Goal: Find specific page/section: Find specific page/section

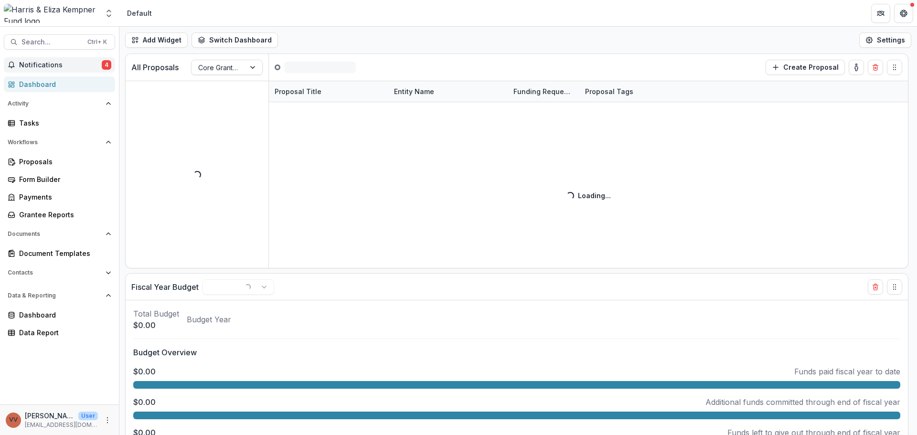
click at [56, 63] on span "Notifications" at bounding box center [60, 65] width 83 height 8
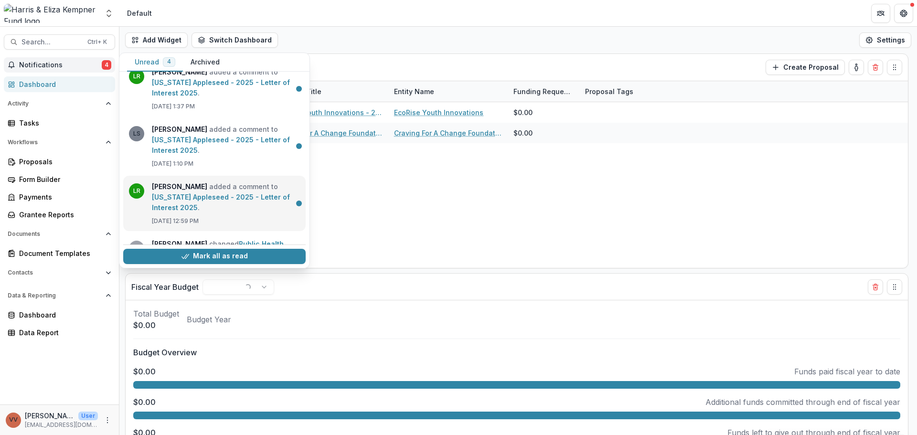
scroll to position [27, 0]
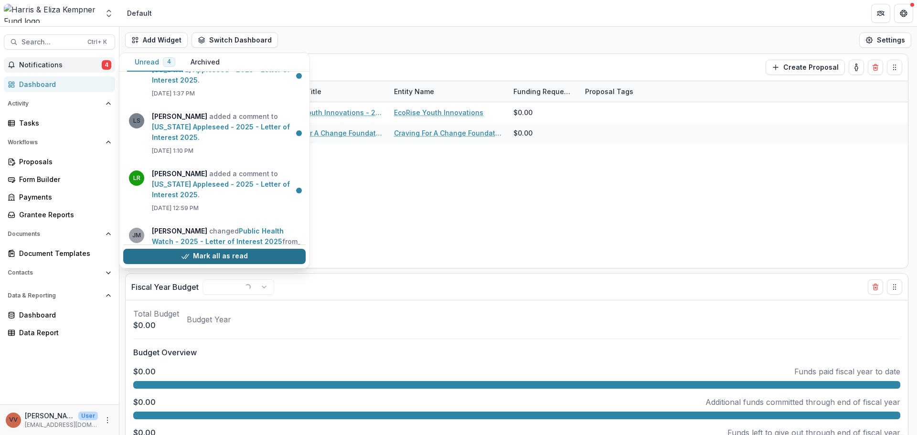
click at [202, 253] on button "Mark all as read" at bounding box center [214, 256] width 183 height 15
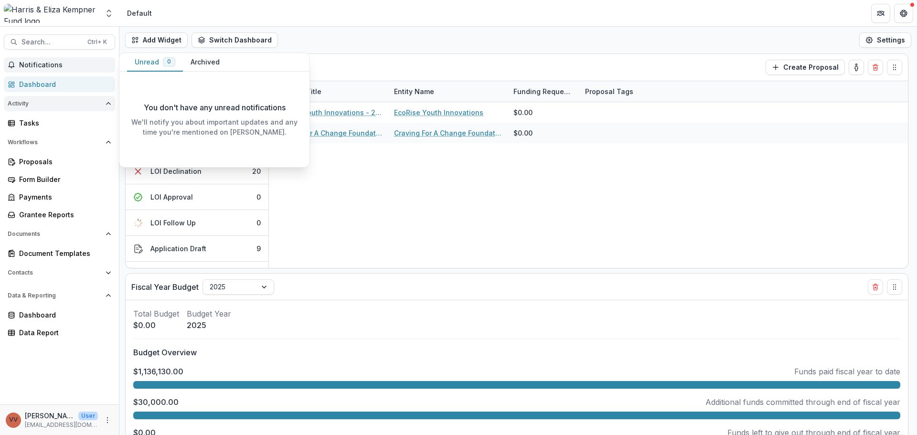
scroll to position [0, 0]
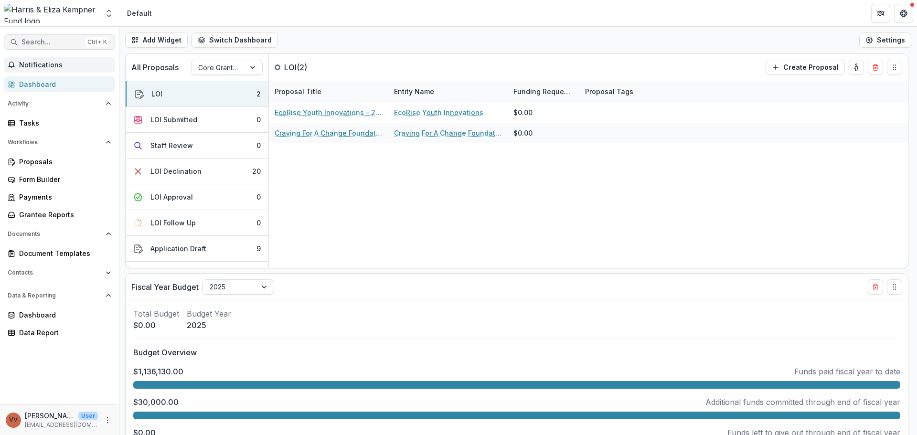
click at [49, 46] on button "Search... Ctrl + K" at bounding box center [59, 41] width 111 height 15
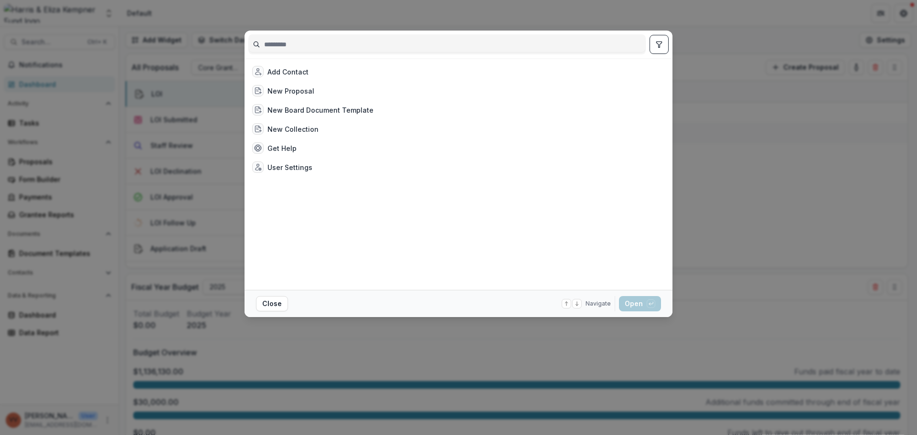
click at [402, 12] on div "Add Contact New Proposal New Board Document Template New Collection Get Help Us…" at bounding box center [458, 217] width 917 height 435
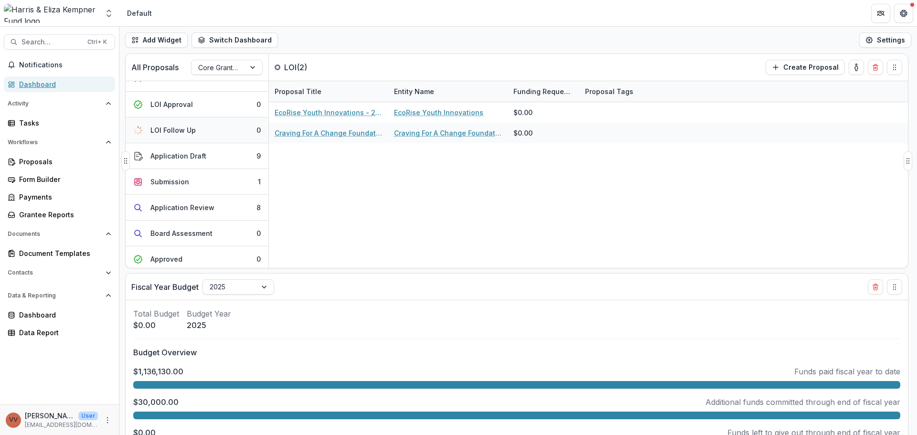
scroll to position [96, 0]
click at [214, 156] on button "Application Draft 9" at bounding box center [197, 153] width 143 height 26
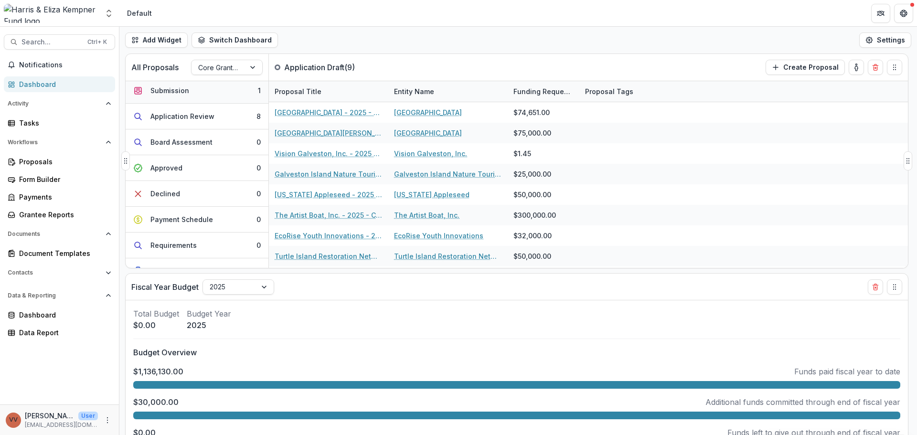
scroll to position [200, 0]
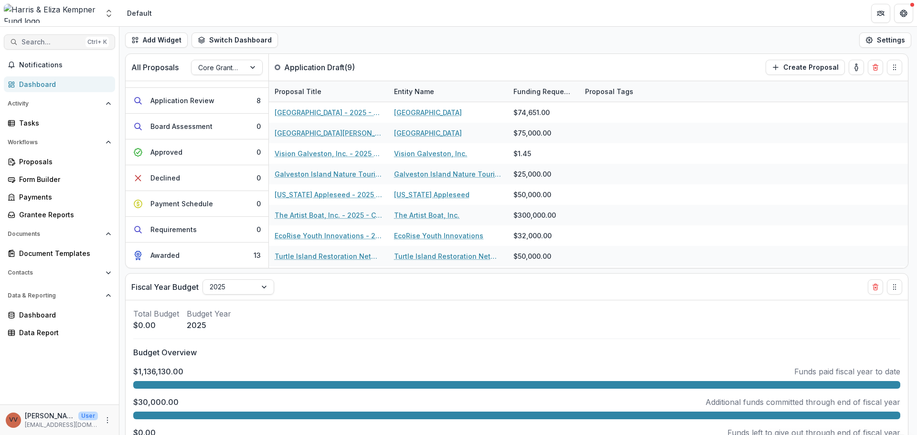
click at [37, 41] on span "Search..." at bounding box center [52, 42] width 60 height 8
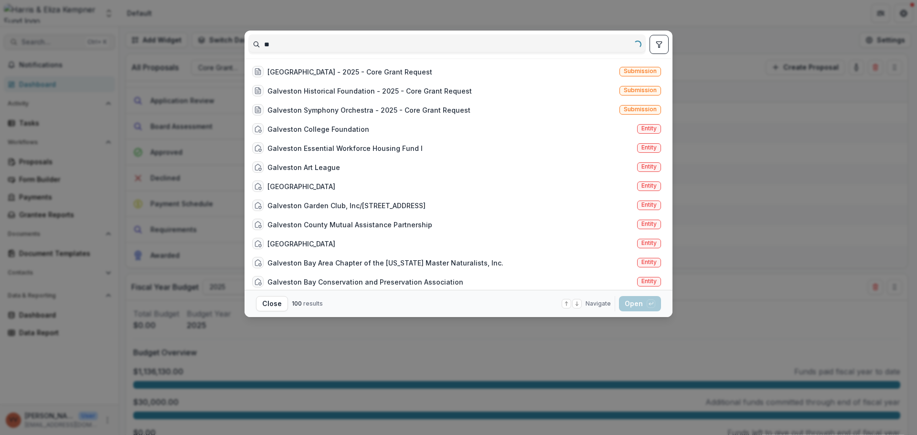
type input "*"
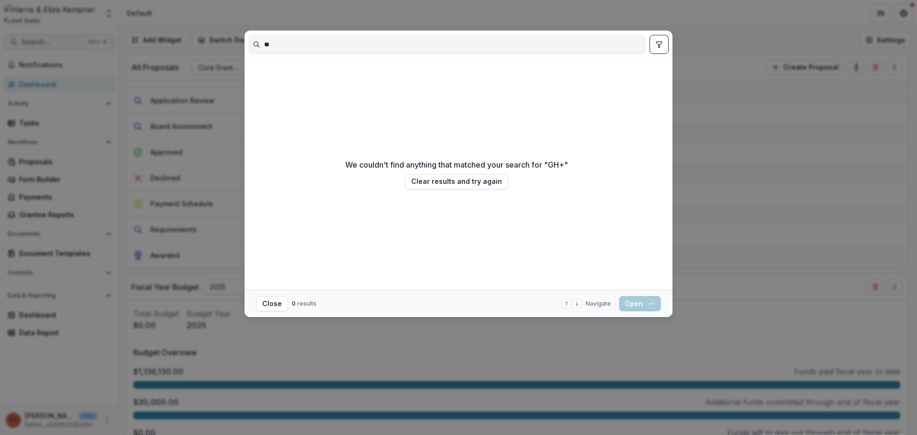
type input "*"
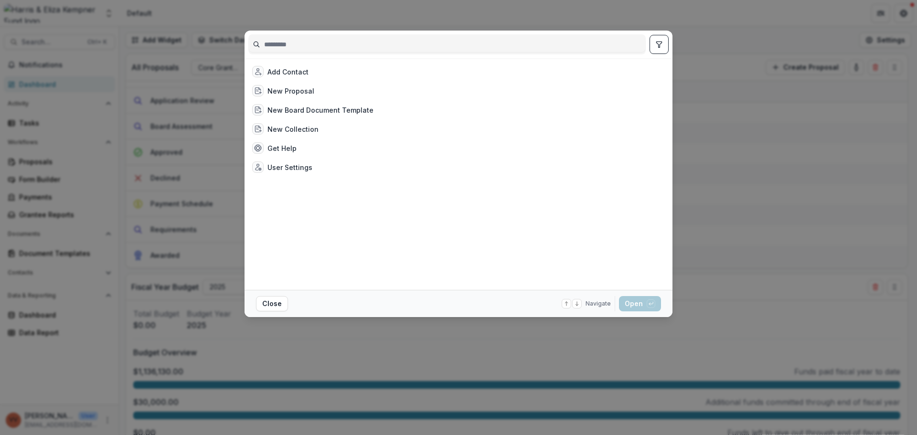
click at [829, 270] on div "Add Contact New Proposal New Board Document Template New Collection Get Help Us…" at bounding box center [458, 217] width 917 height 435
